Goal: Task Accomplishment & Management: Manage account settings

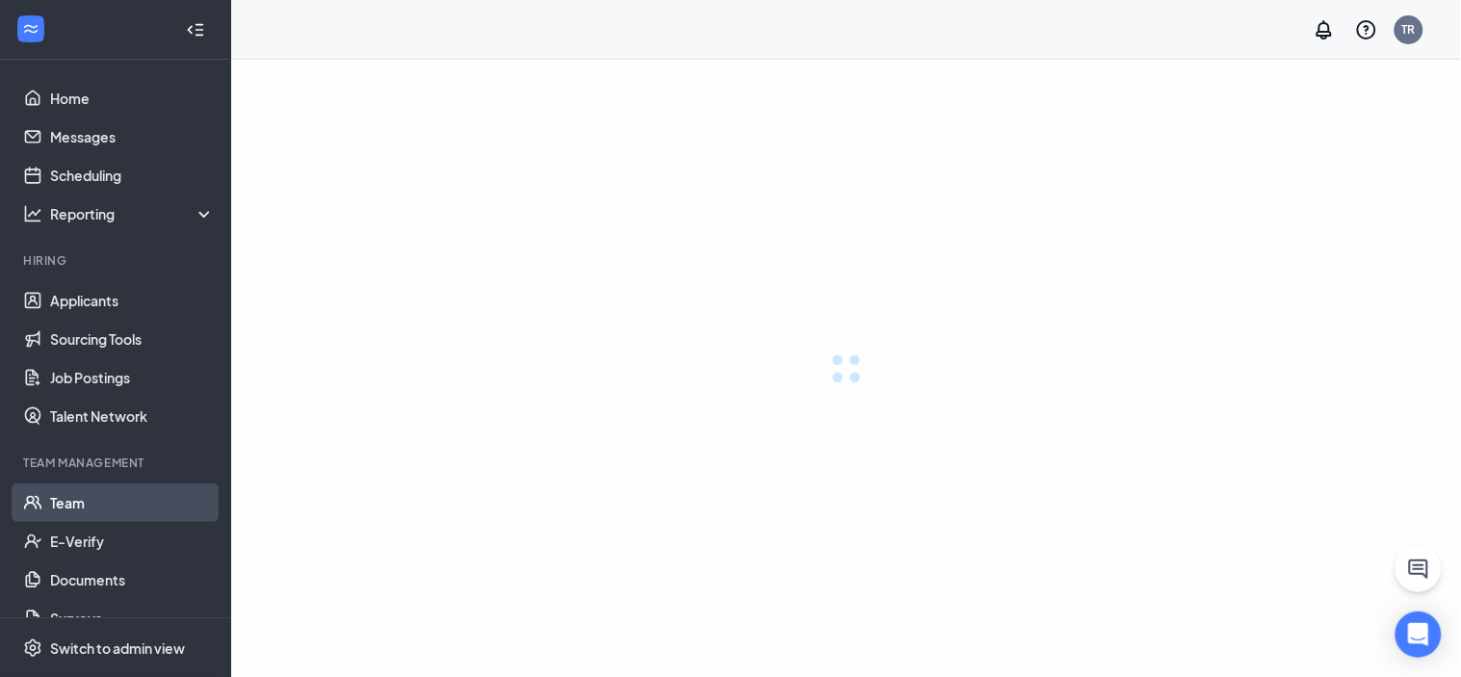
click at [89, 499] on link "Team" at bounding box center [132, 503] width 165 height 39
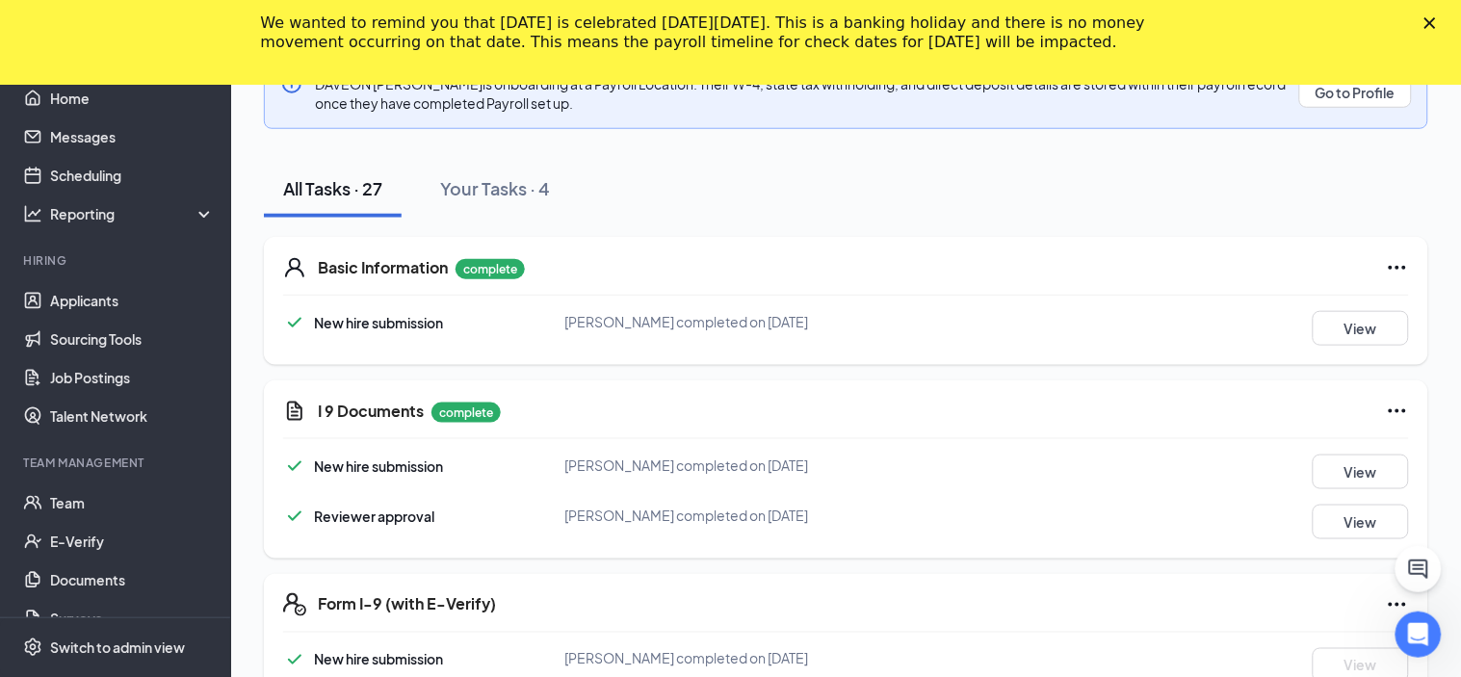
scroll to position [385, 0]
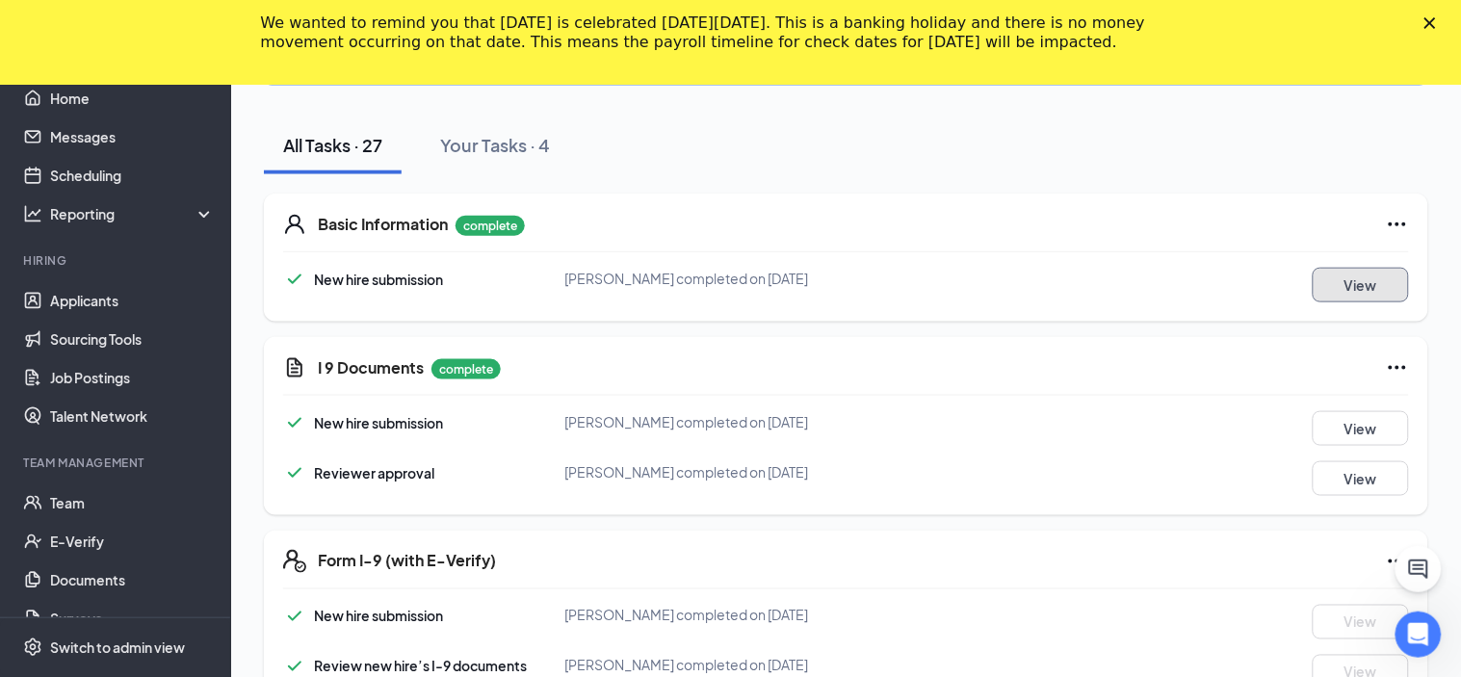
click at [1329, 287] on button "View" at bounding box center [1361, 285] width 96 height 35
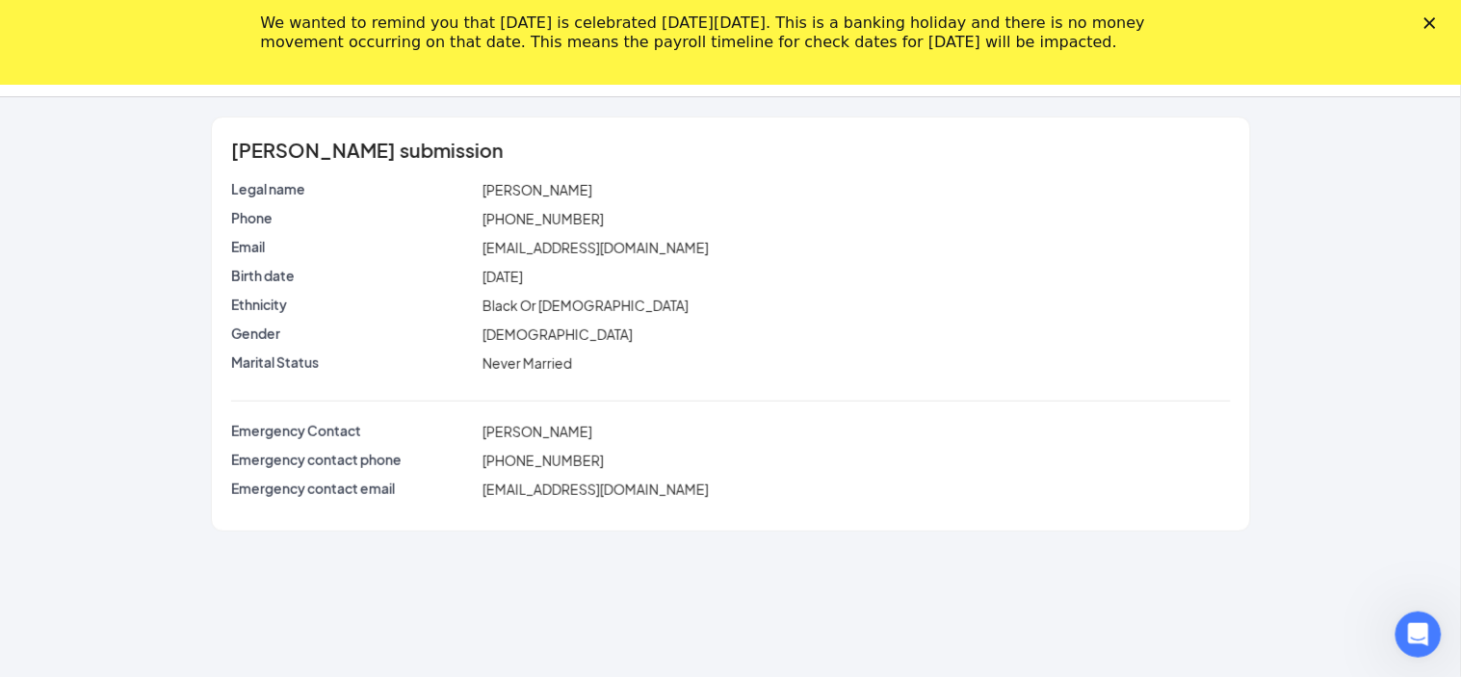
click at [1429, 18] on icon "Close" at bounding box center [1431, 23] width 12 height 12
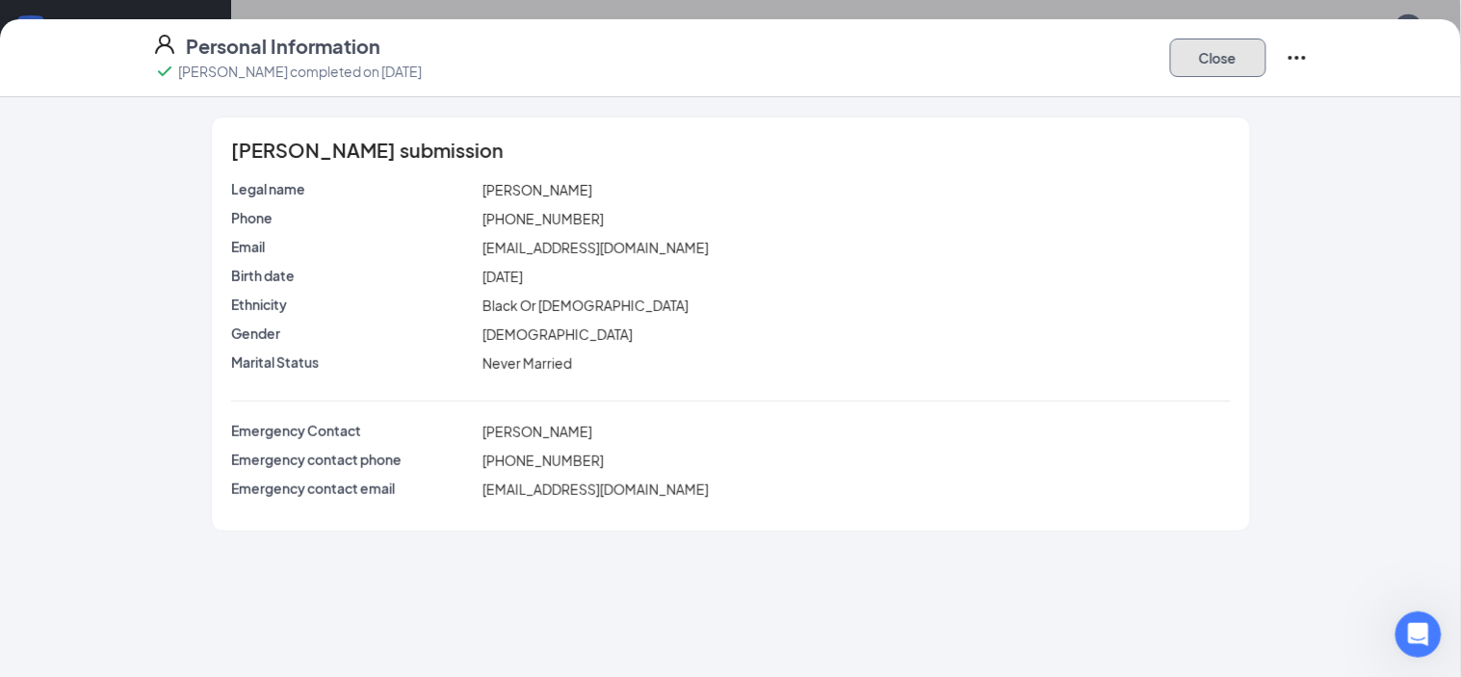
click at [1234, 60] on button "Close" at bounding box center [1219, 58] width 96 height 39
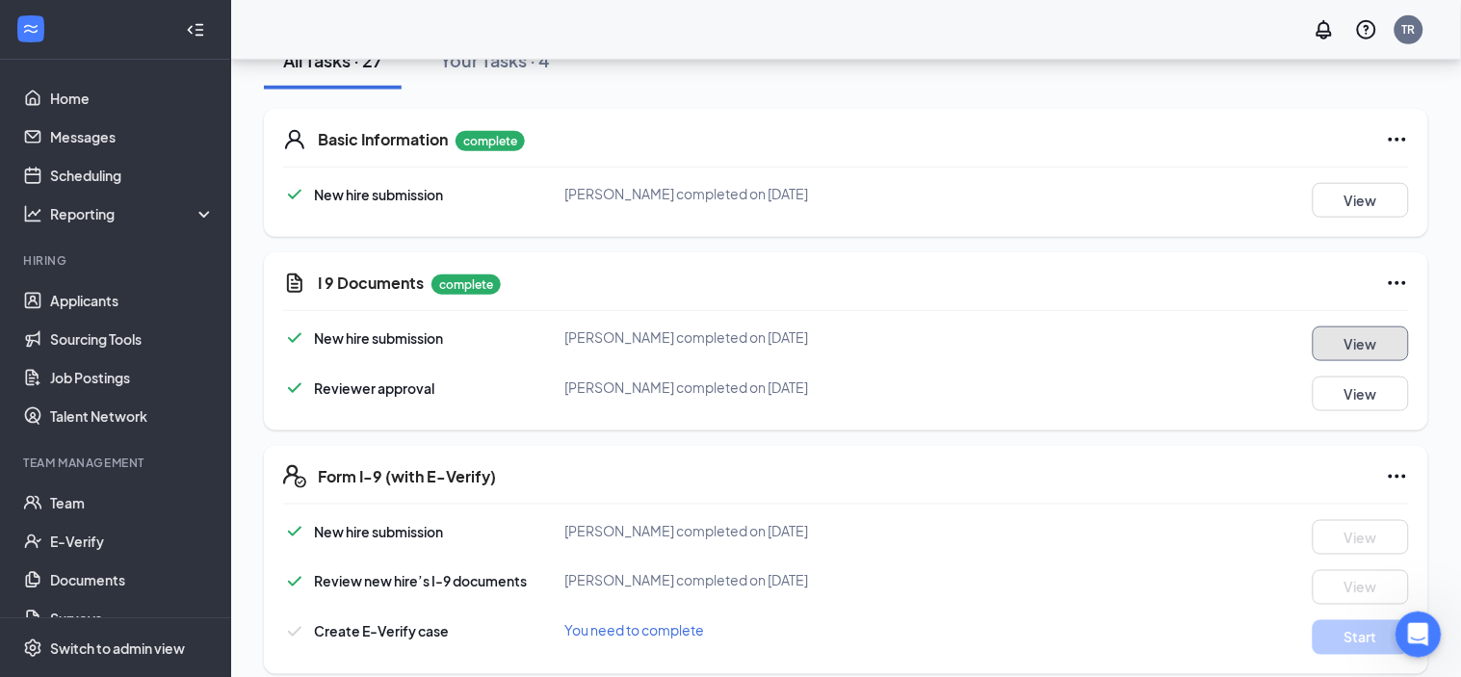
click at [1351, 337] on button "View" at bounding box center [1361, 344] width 96 height 35
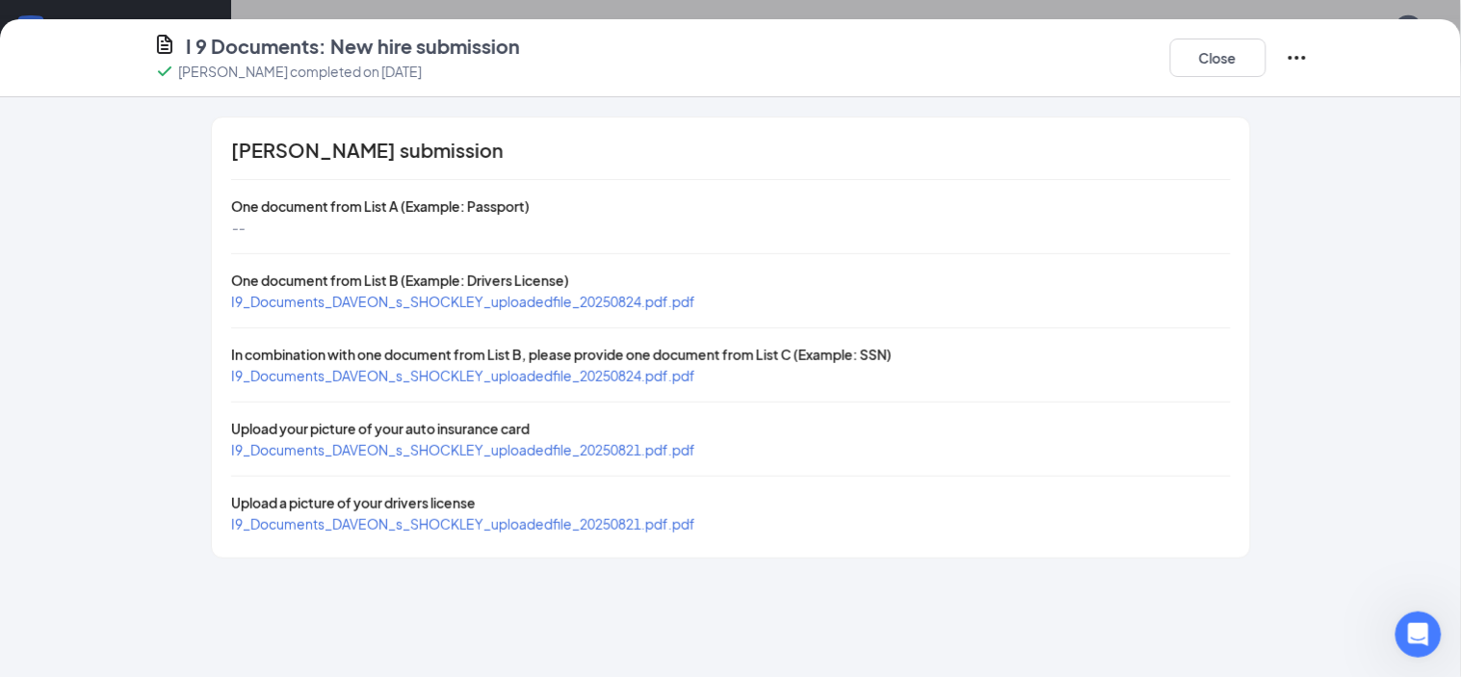
click at [844, 443] on div "I9_Documents_DAVEON_s_SHOCKLEY_uploadedfile_20250821.pdf.pdf" at bounding box center [731, 449] width 1000 height 21
click at [1296, 63] on icon "Ellipses" at bounding box center [1297, 57] width 23 height 23
click at [1182, 204] on div "One document from List A (Example: Passport)" at bounding box center [731, 206] width 1000 height 21
click at [1215, 72] on button "Close" at bounding box center [1219, 58] width 96 height 39
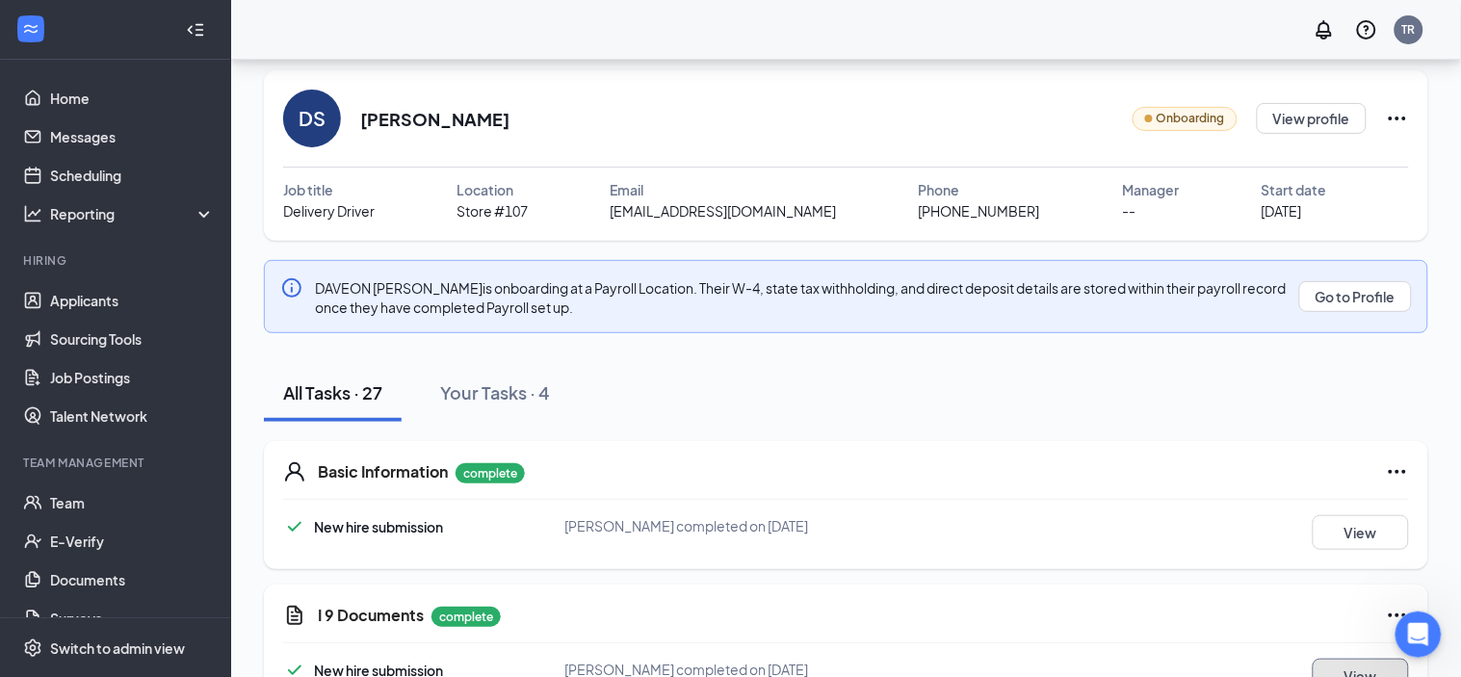
scroll to position [0, 0]
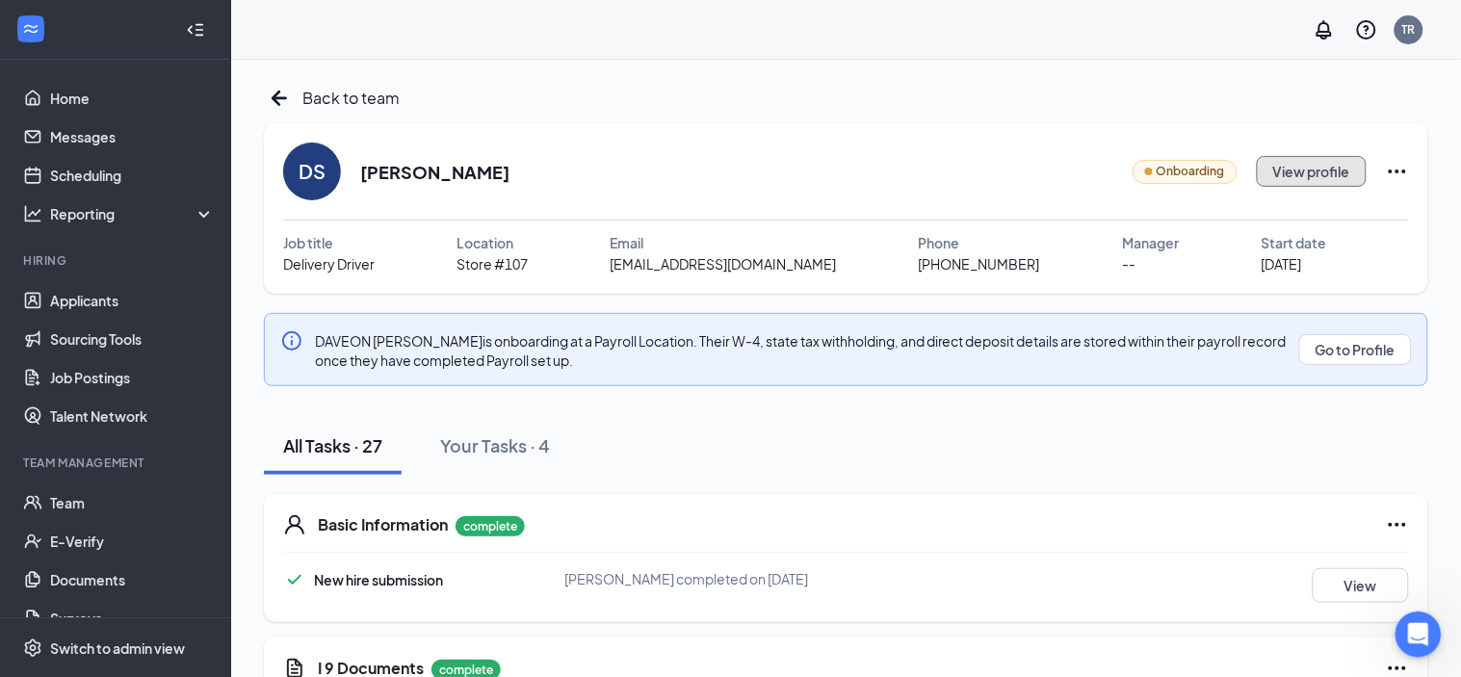
click at [1305, 171] on button "View profile" at bounding box center [1312, 171] width 110 height 31
